Goal: Information Seeking & Learning: Find specific fact

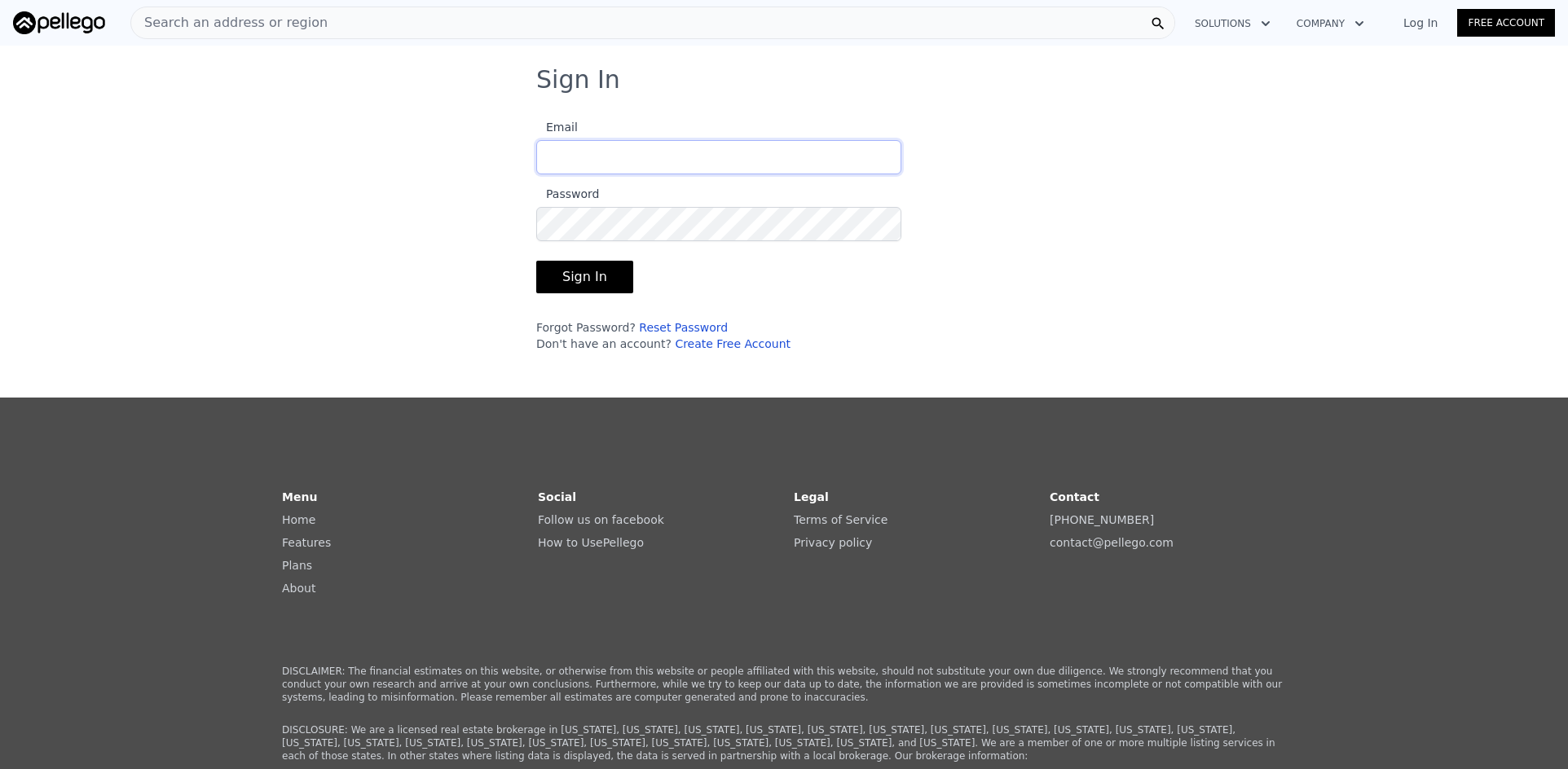
click at [645, 159] on input "Email" at bounding box center [719, 157] width 365 height 34
type input "[EMAIL_ADDRESS][DOMAIN_NAME]"
click at [641, 153] on input "[EMAIL_ADDRESS][DOMAIN_NAME]" at bounding box center [719, 157] width 365 height 34
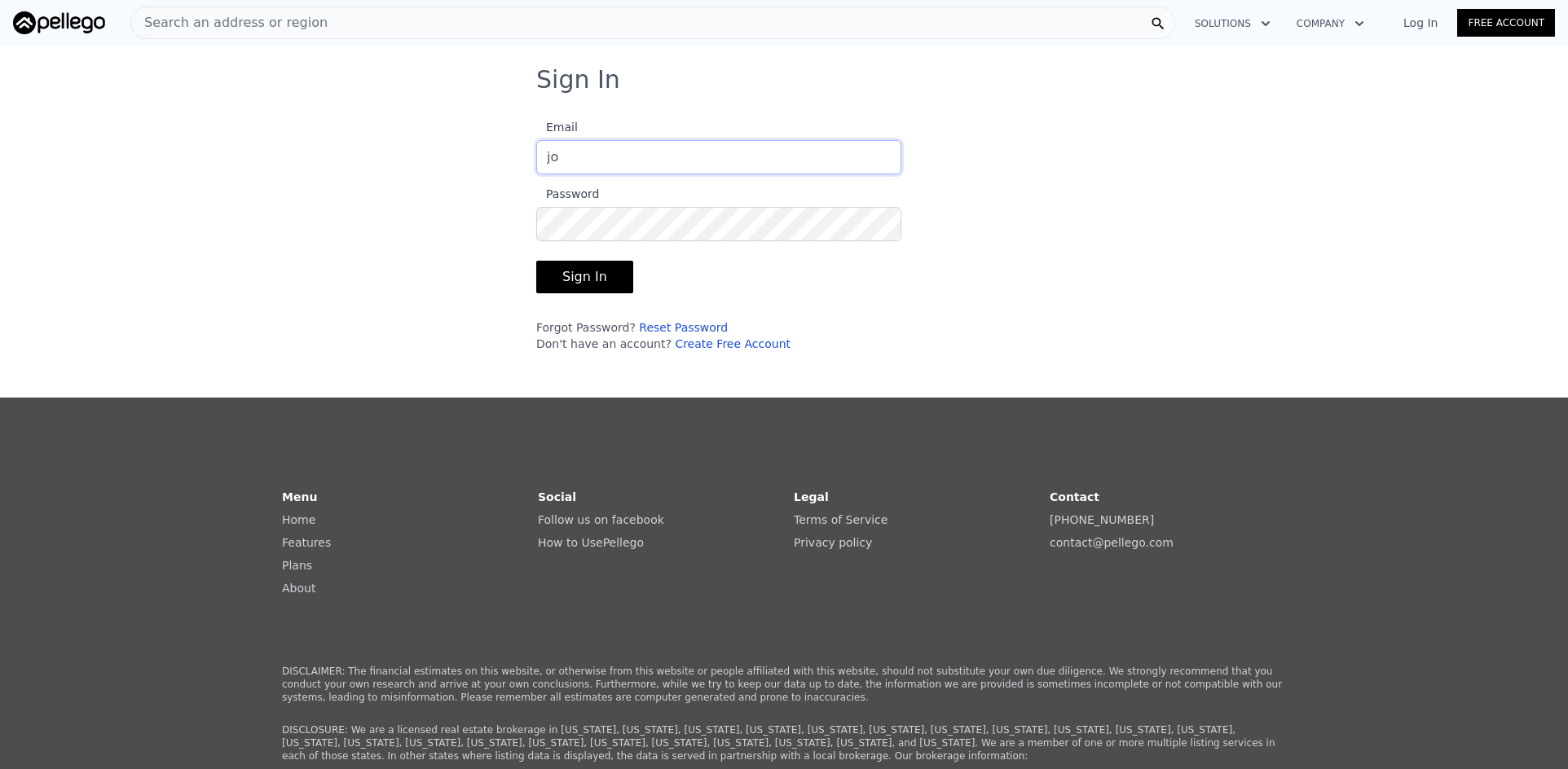
type input "[EMAIL_ADDRESS][DOMAIN_NAME]"
click at [536, 261] on button "Sign In" at bounding box center [584, 277] width 97 height 32
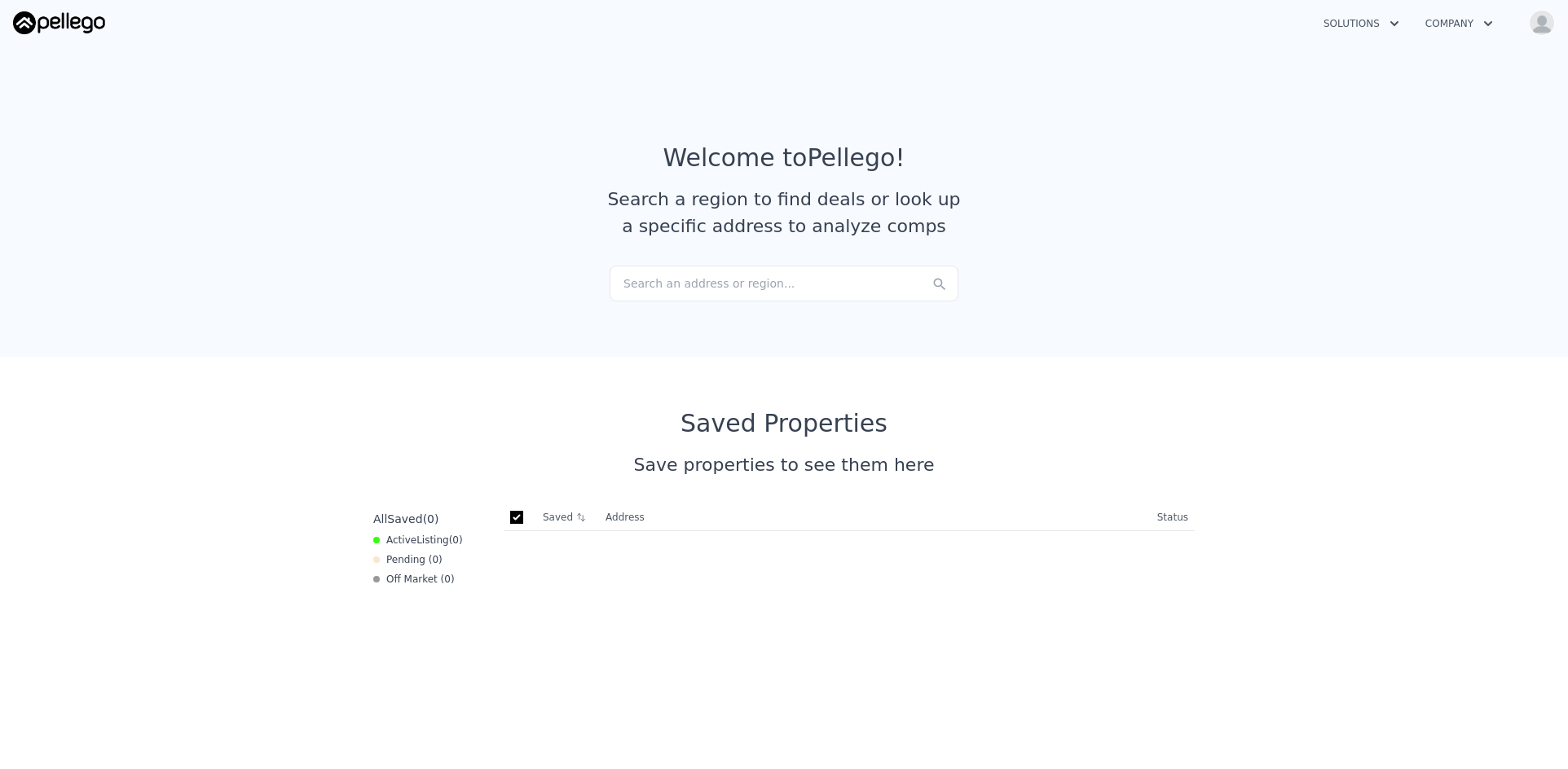
click at [709, 284] on div "Search an address or region..." at bounding box center [784, 283] width 349 height 36
click at [675, 285] on div "Search an address or region..." at bounding box center [784, 283] width 349 height 36
click at [693, 320] on div "Recent Searches" at bounding box center [784, 314] width 334 height 39
click at [677, 349] on div "Saved Searches" at bounding box center [784, 353] width 334 height 39
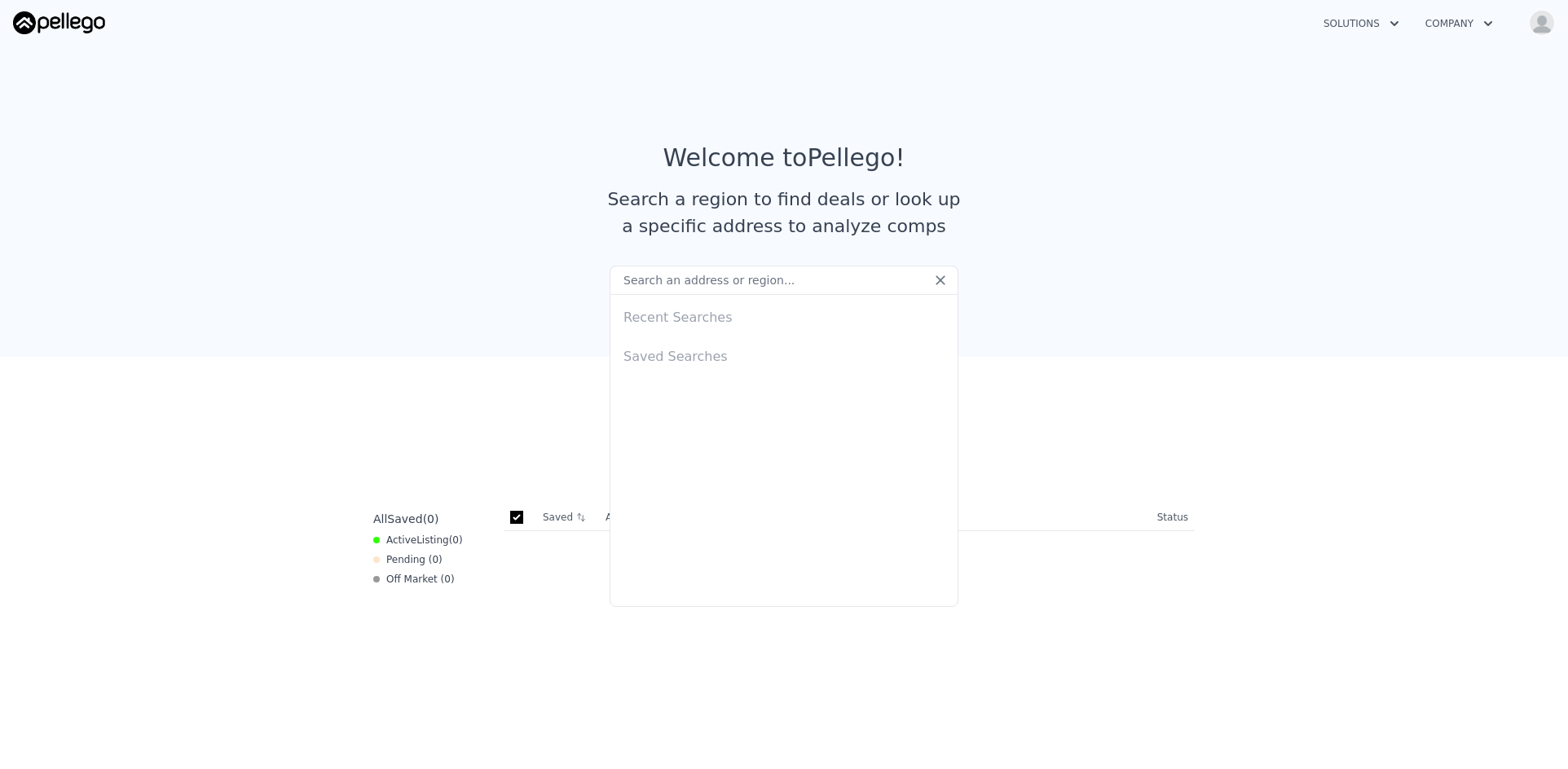
click at [1537, 22] on img "button" at bounding box center [1542, 23] width 26 height 26
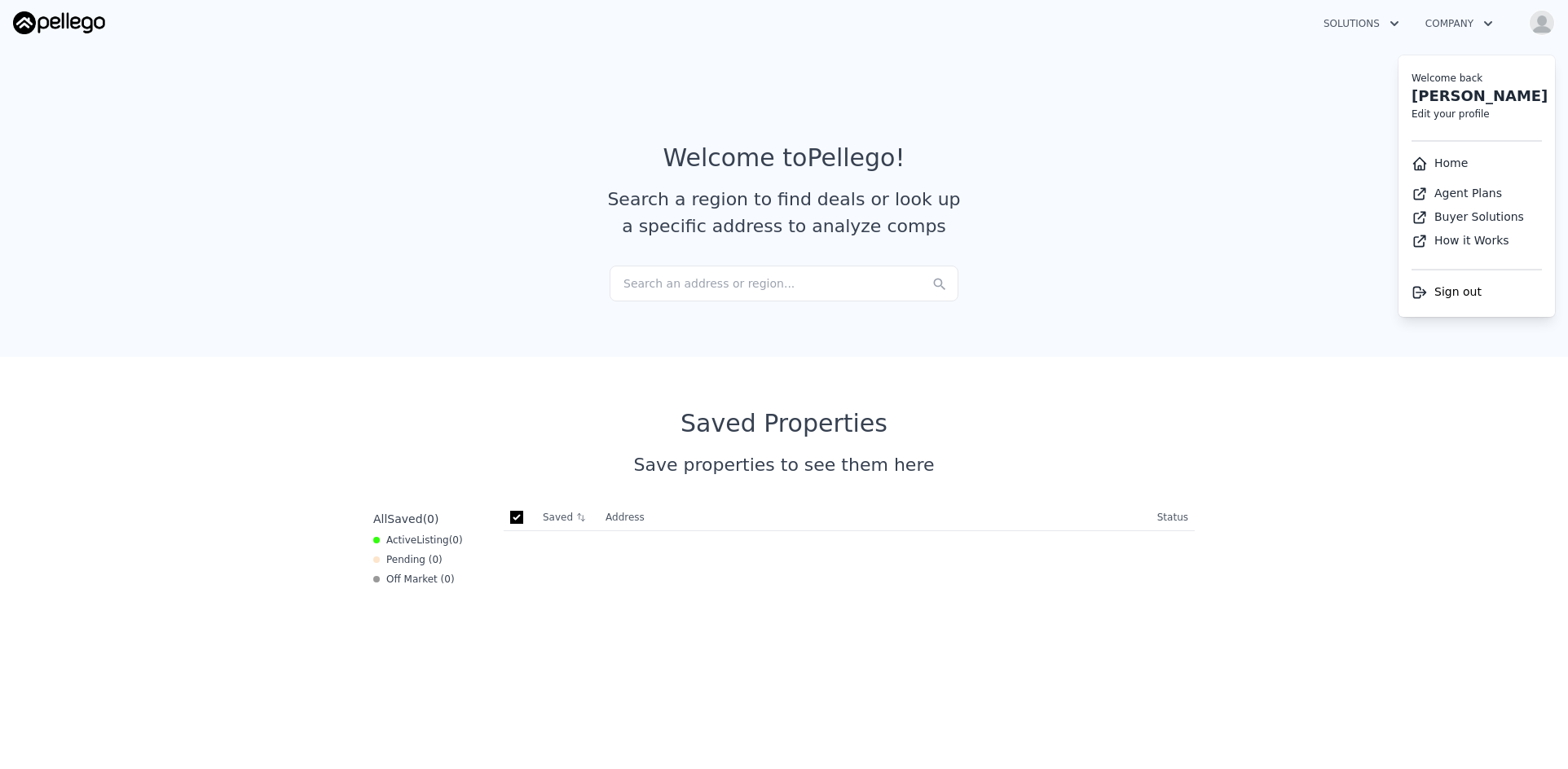
click at [1454, 163] on link "Home" at bounding box center [1439, 163] width 56 height 13
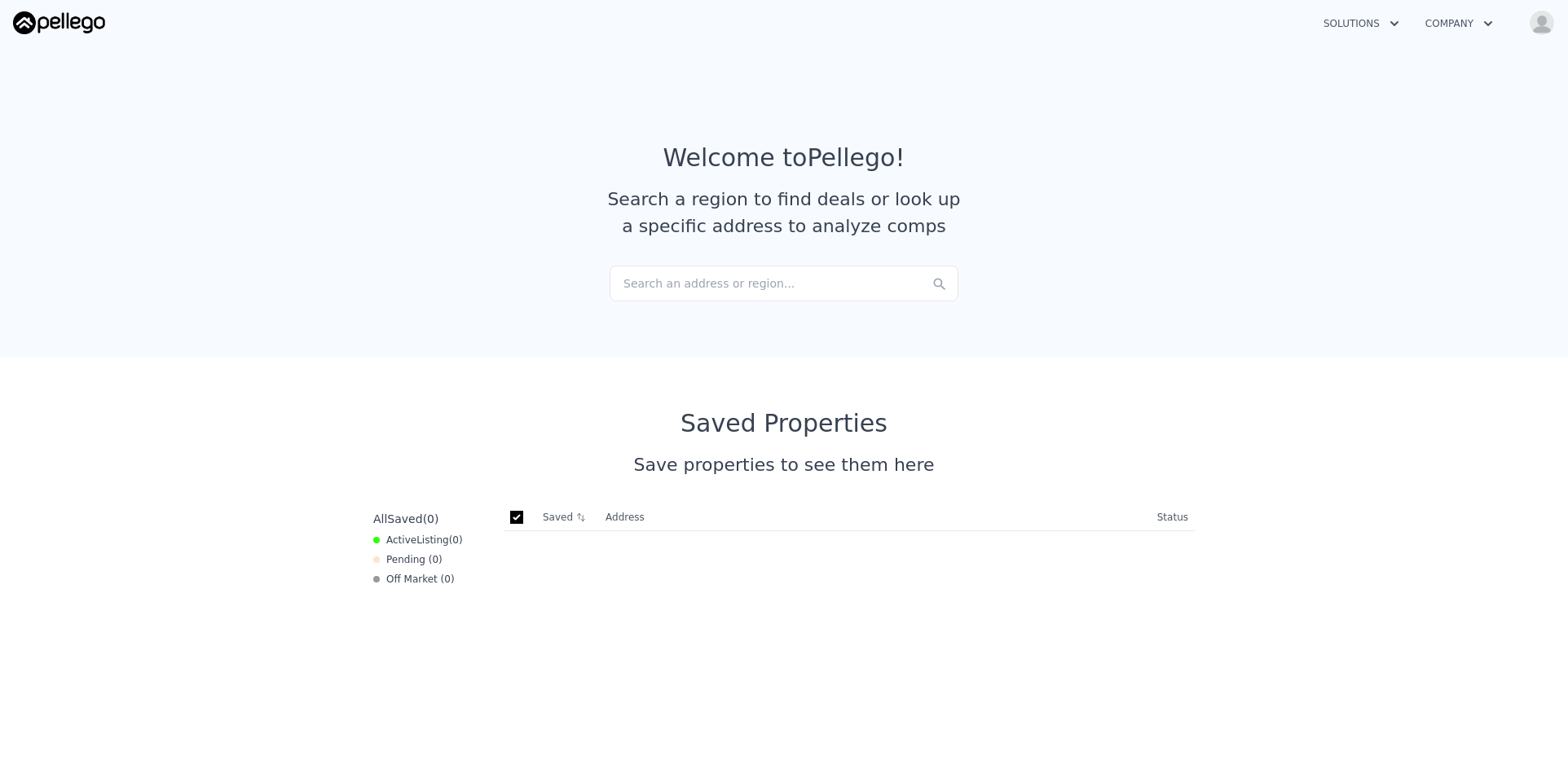
click at [512, 519] on input "checkbox" at bounding box center [516, 517] width 13 height 13
checkbox input "true"
click at [684, 282] on div "Search an address or region..." at bounding box center [784, 283] width 349 height 36
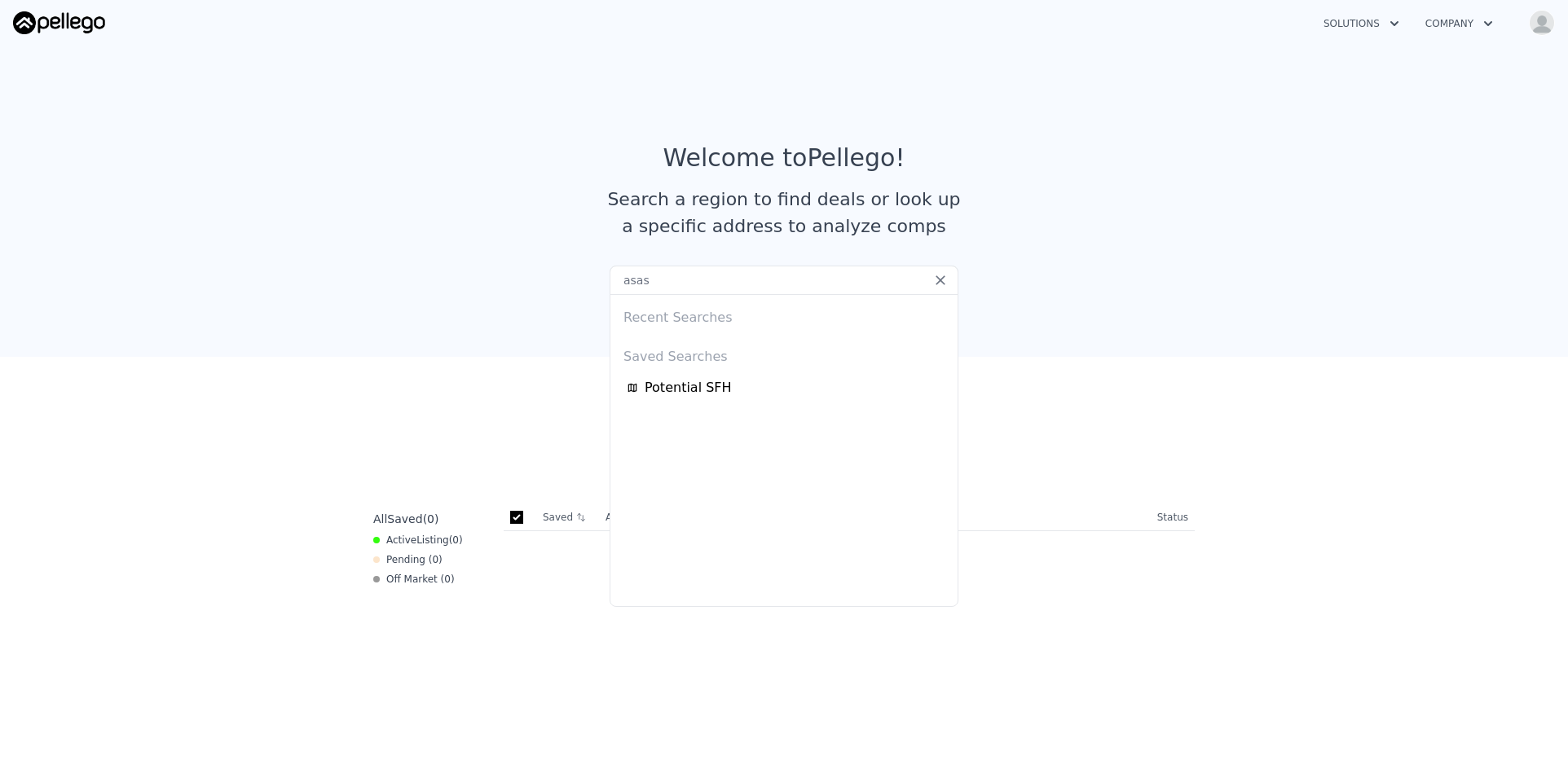
click at [669, 286] on input "asas" at bounding box center [784, 281] width 349 height 30
click at [669, 285] on input "asas" at bounding box center [784, 281] width 349 height 30
paste input "[STREET_ADDRESS]"
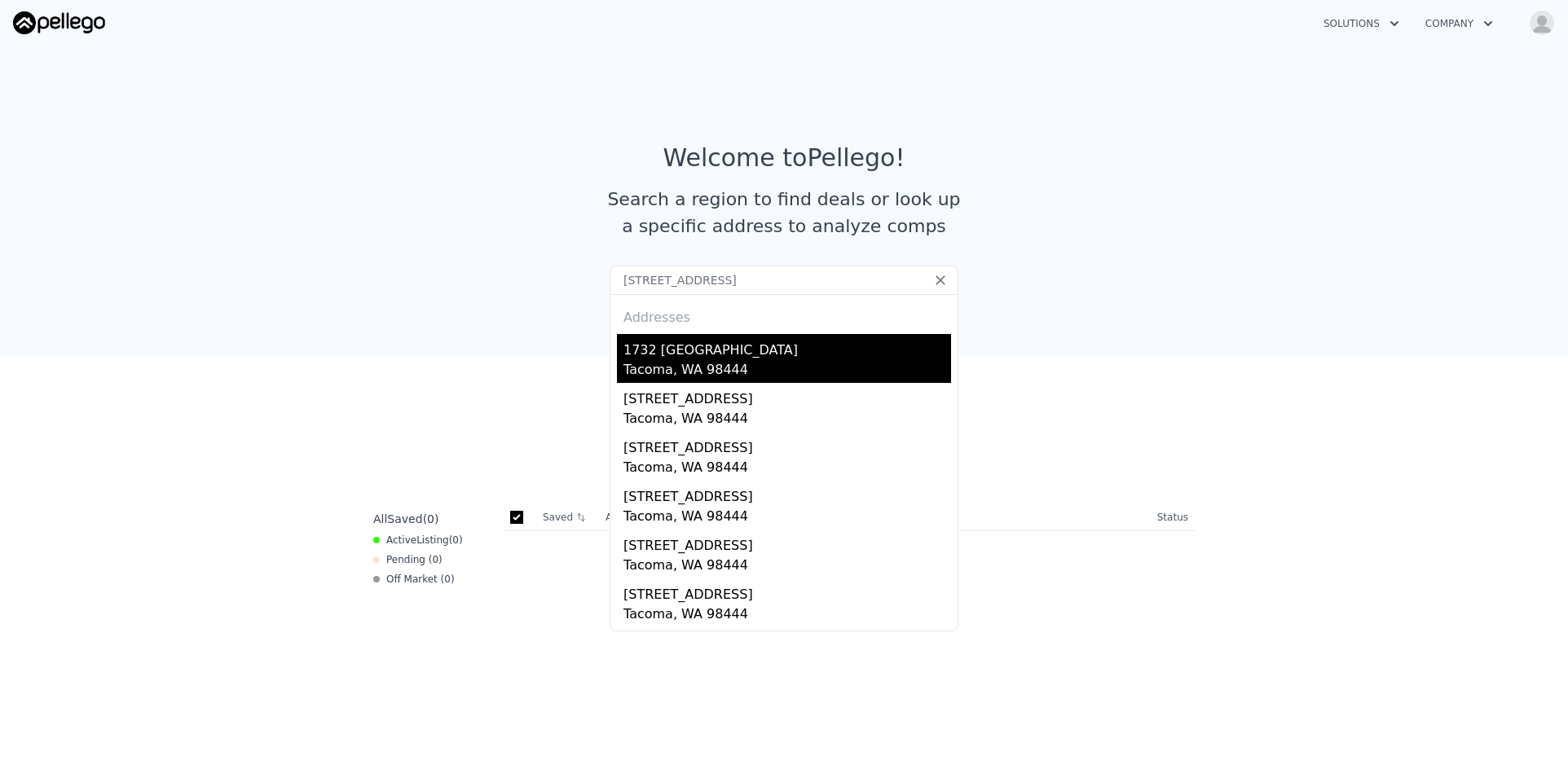
type input "[STREET_ADDRESS]"
click at [675, 358] on div "1732 [GEOGRAPHIC_DATA]" at bounding box center [787, 347] width 328 height 26
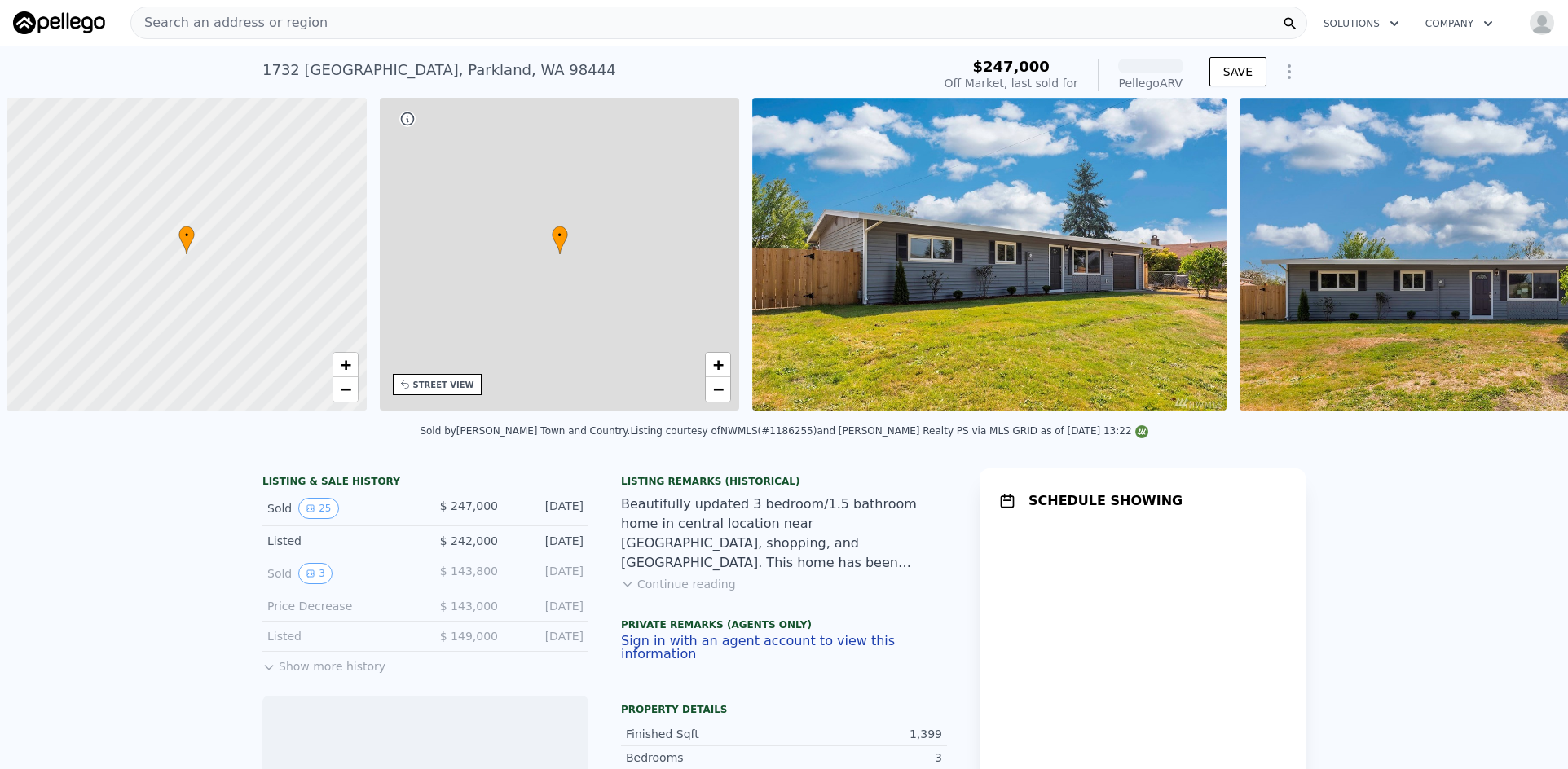
scroll to position [0, 7]
